Goal: Obtain resource: Obtain resource

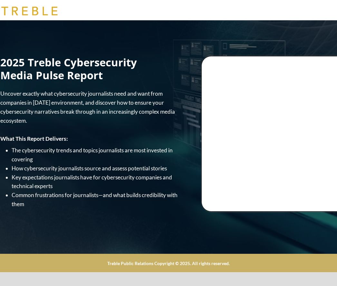
scroll to position [0, 11]
